Goal: Task Accomplishment & Management: Use online tool/utility

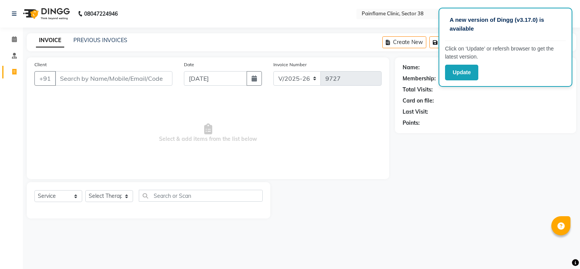
select select "3964"
select select "service"
drag, startPoint x: 170, startPoint y: 124, endPoint x: 97, endPoint y: 101, distance: 76.5
click at [97, 101] on span "Select & add items from the list below" at bounding box center [207, 133] width 347 height 76
click at [117, 41] on link "PREVIOUS INVOICES" at bounding box center [100, 40] width 54 height 7
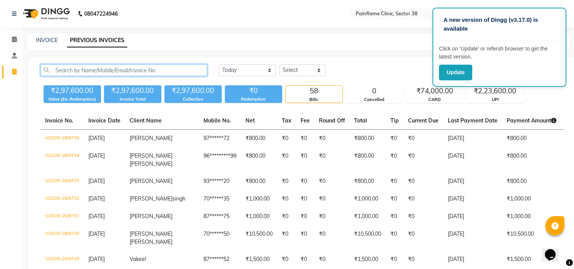
click at [127, 69] on input "text" at bounding box center [124, 70] width 167 height 12
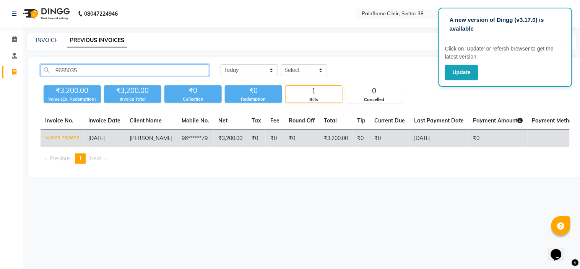
type input "9685035"
click at [217, 139] on td "₹3,200.00" at bounding box center [230, 139] width 33 height 18
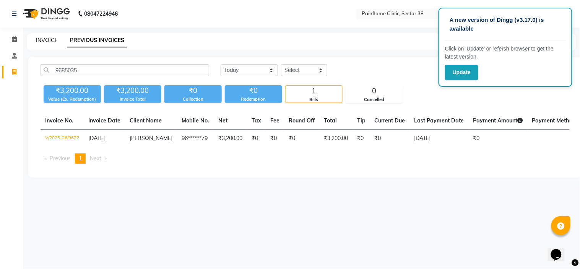
click at [38, 41] on link "INVOICE" at bounding box center [47, 40] width 22 height 7
select select "service"
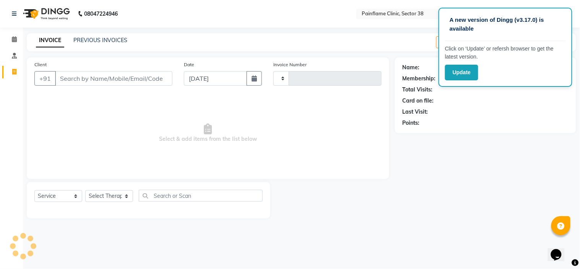
type input "9736"
select select "3964"
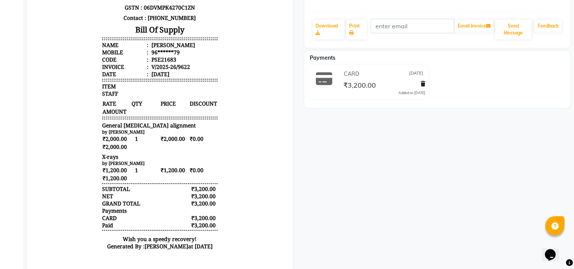
scroll to position [147, 0]
